Goal: Find specific page/section: Find specific page/section

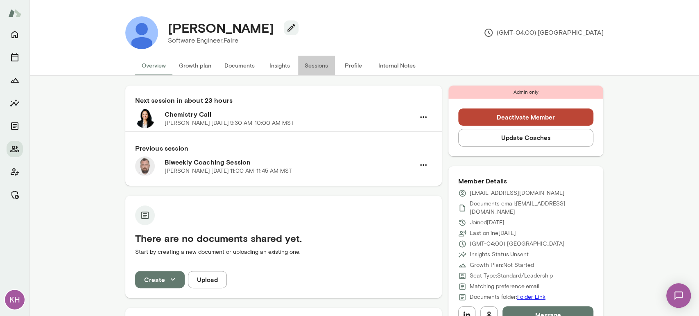
click at [316, 66] on button "Sessions" at bounding box center [316, 66] width 37 height 20
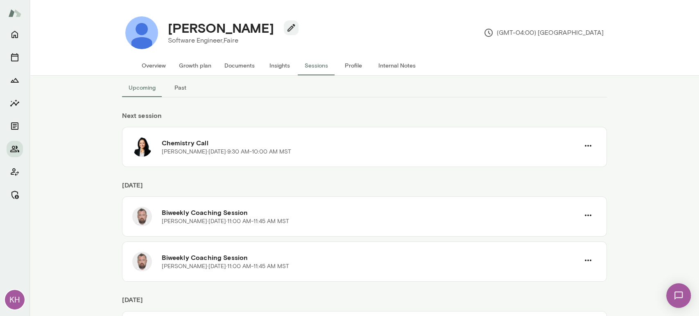
scroll to position [12, 0]
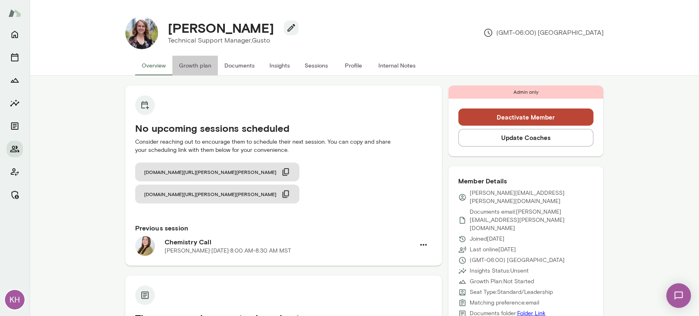
click at [184, 62] on button "Growth plan" at bounding box center [195, 66] width 45 height 20
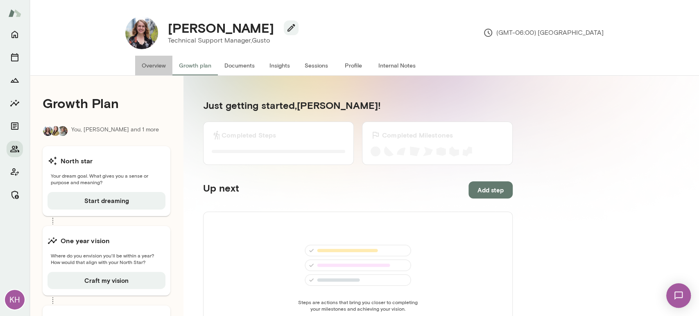
click at [147, 64] on button "Overview" at bounding box center [153, 66] width 37 height 20
